Goal: Task Accomplishment & Management: Use online tool/utility

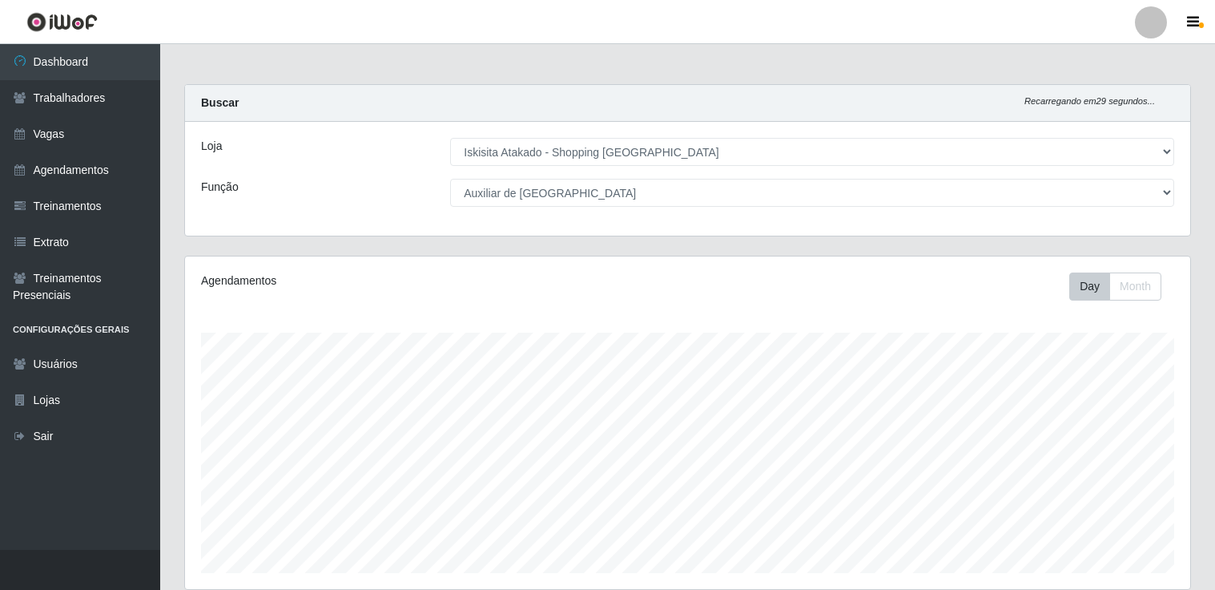
select select "424"
select select "75"
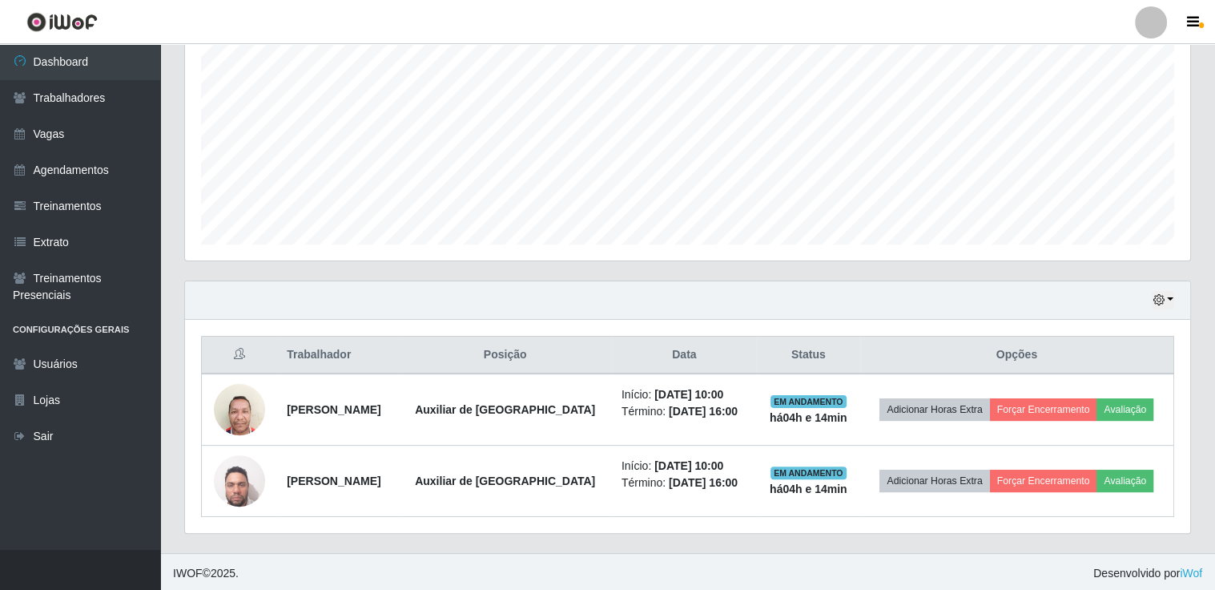
scroll to position [332, 1005]
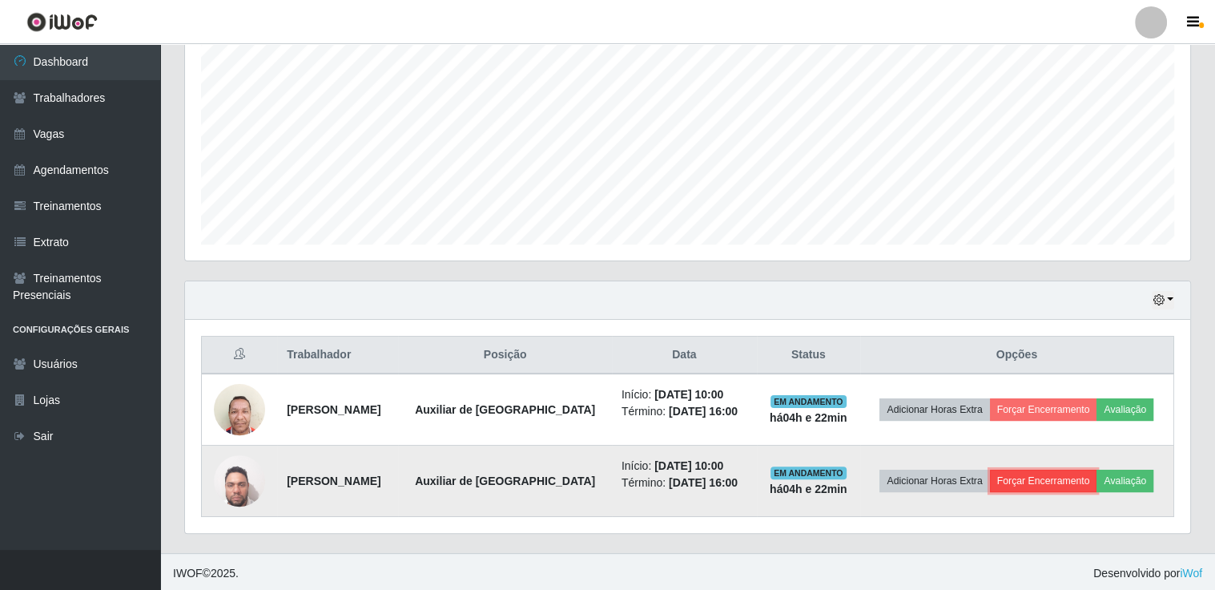
click at [1035, 480] on button "Forçar Encerramento" at bounding box center [1043, 480] width 107 height 22
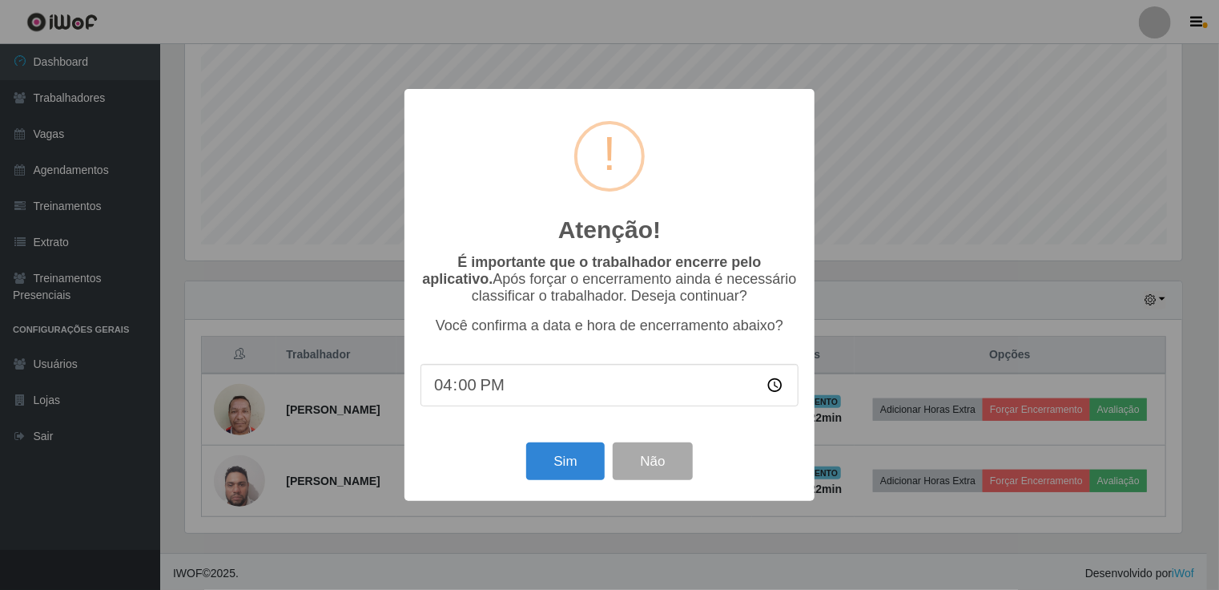
click at [485, 387] on input "16:00" at bounding box center [610, 385] width 378 height 42
click at [451, 390] on input "16:00" at bounding box center [610, 385] width 378 height 42
click at [461, 380] on input "16:00" at bounding box center [610, 385] width 378 height 42
click at [433, 393] on input "16:00" at bounding box center [610, 385] width 378 height 42
type input "14:15"
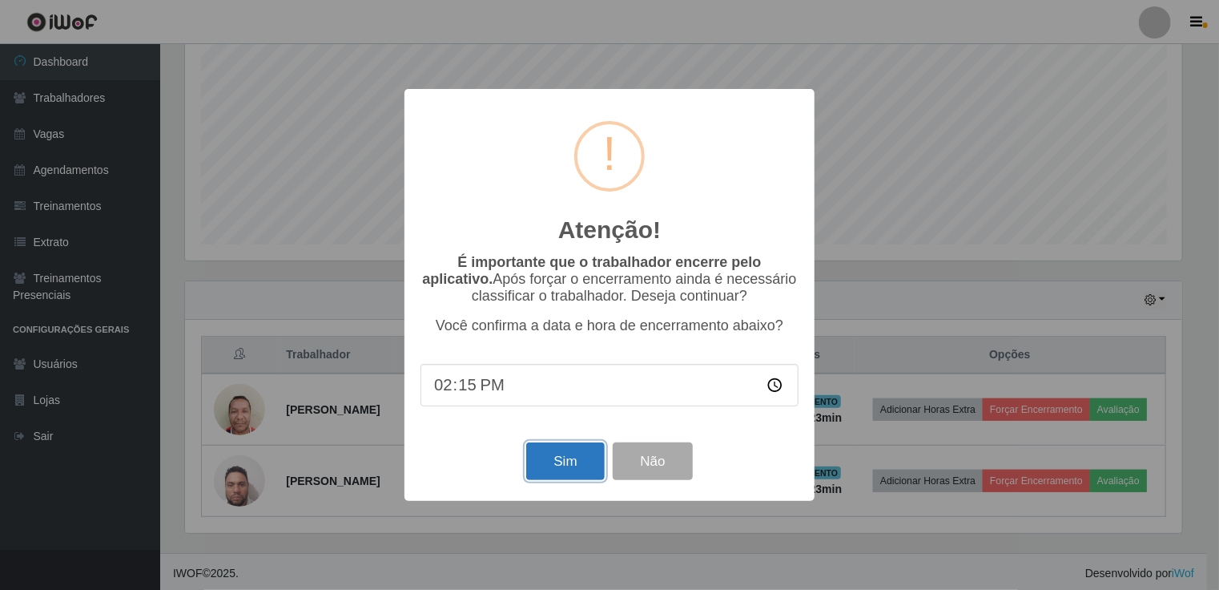
click at [579, 475] on button "Sim" at bounding box center [565, 461] width 78 height 38
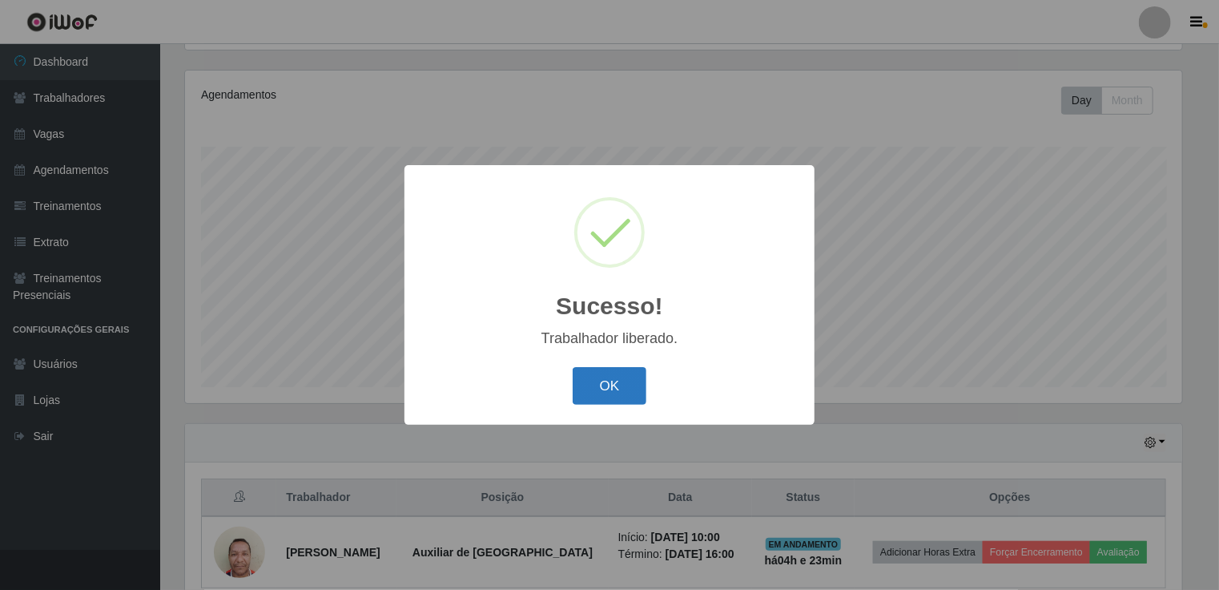
click at [631, 398] on button "OK" at bounding box center [610, 386] width 75 height 38
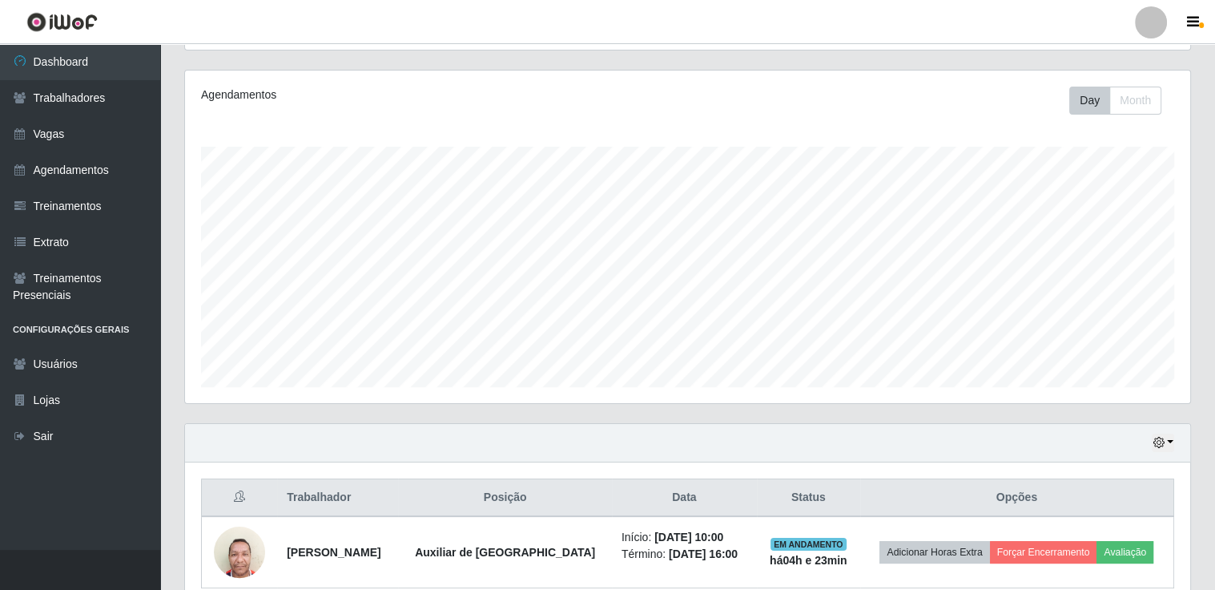
scroll to position [257, 0]
